Goal: Information Seeking & Learning: Check status

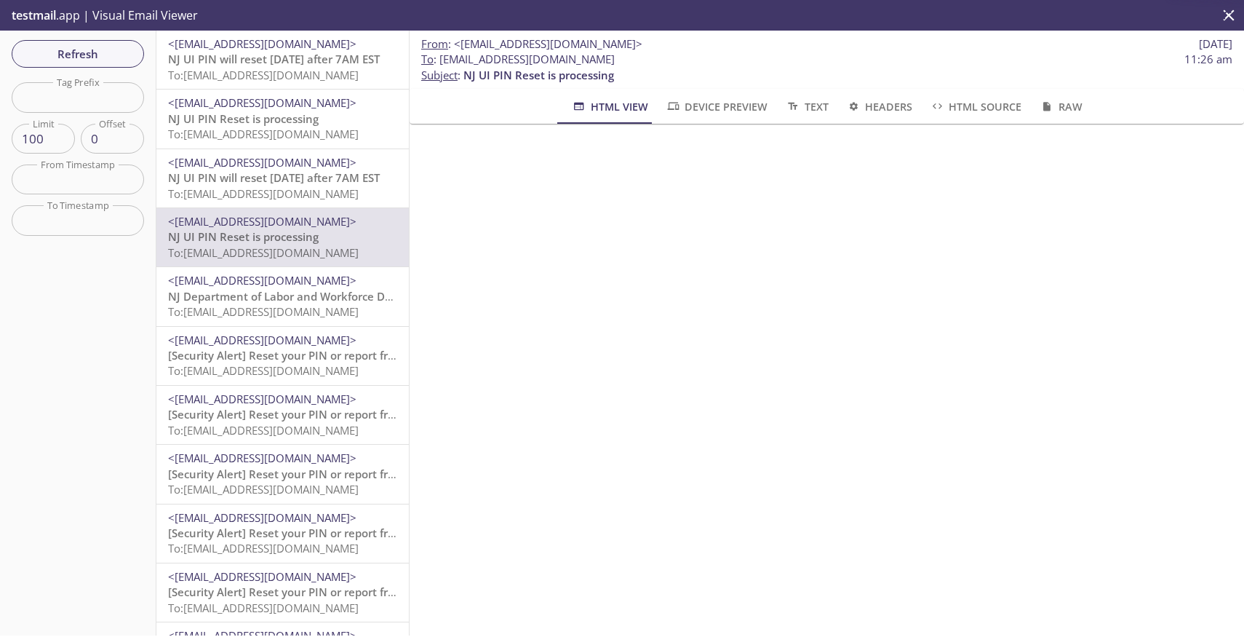
click at [290, 76] on span "To: [EMAIL_ADDRESS][DOMAIN_NAME]" at bounding box center [263, 75] width 191 height 15
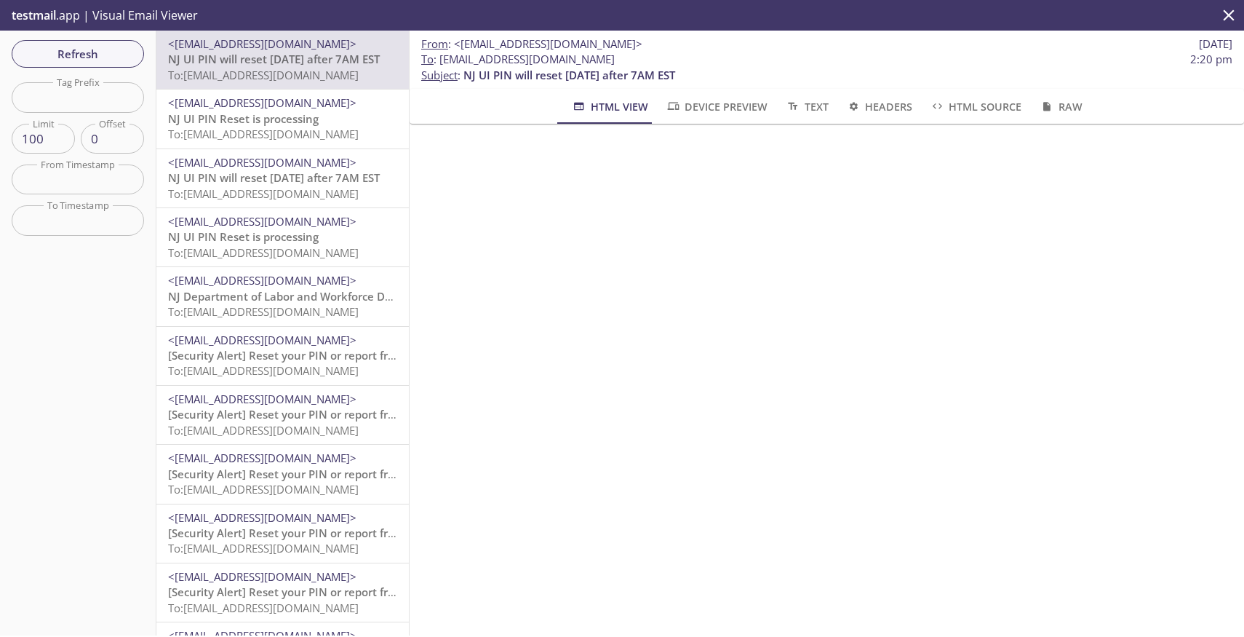
click at [291, 130] on span "To: [EMAIL_ADDRESS][DOMAIN_NAME]" at bounding box center [263, 134] width 191 height 15
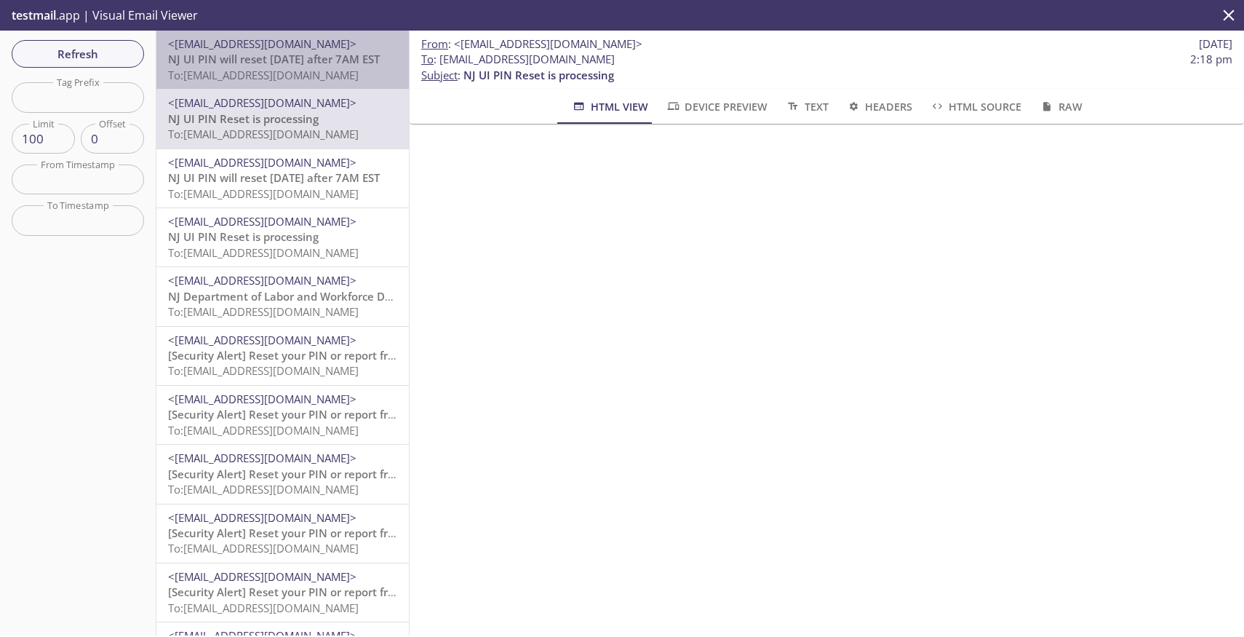
click at [283, 59] on span "NJ UI PIN will reset [DATE] after 7AM EST" at bounding box center [274, 59] width 212 height 15
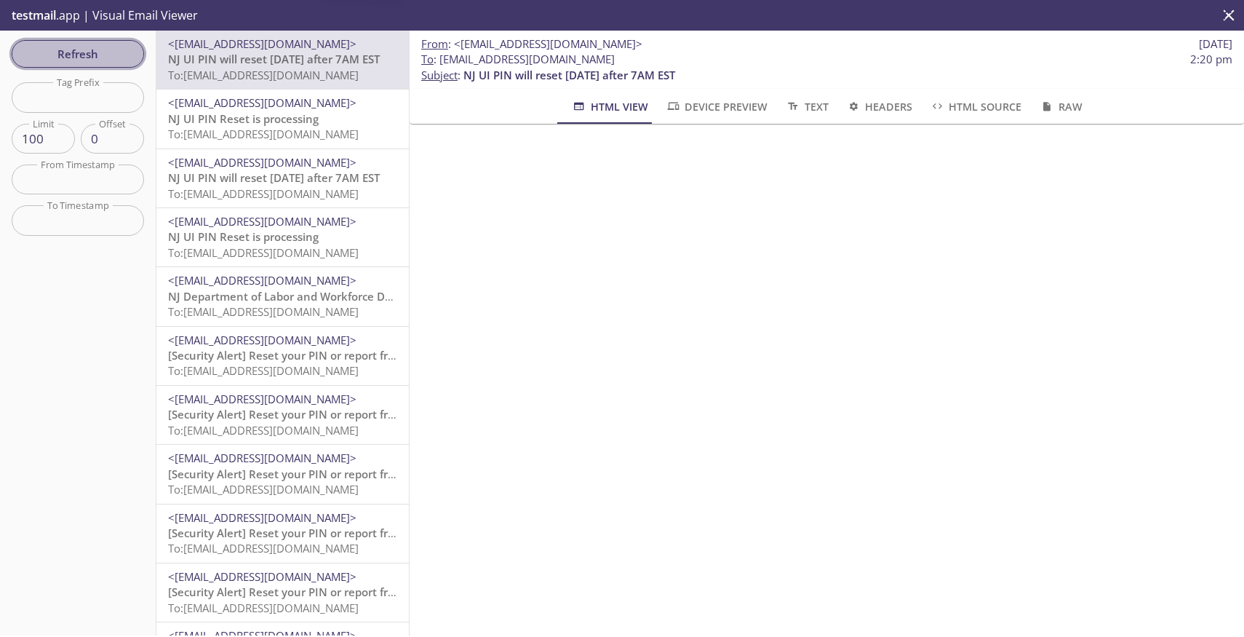
click at [41, 52] on span "Refresh" at bounding box center [77, 53] width 109 height 19
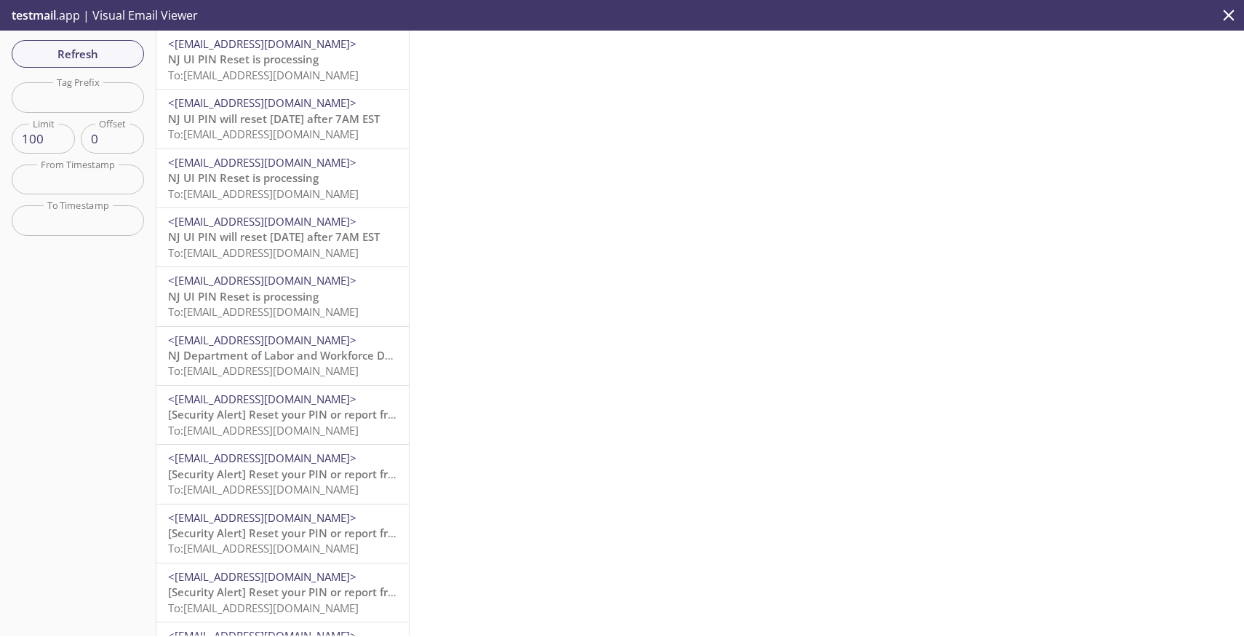
click at [238, 47] on span "<[EMAIL_ADDRESS][DOMAIN_NAME]>" at bounding box center [262, 43] width 188 height 15
